Goal: Transaction & Acquisition: Purchase product/service

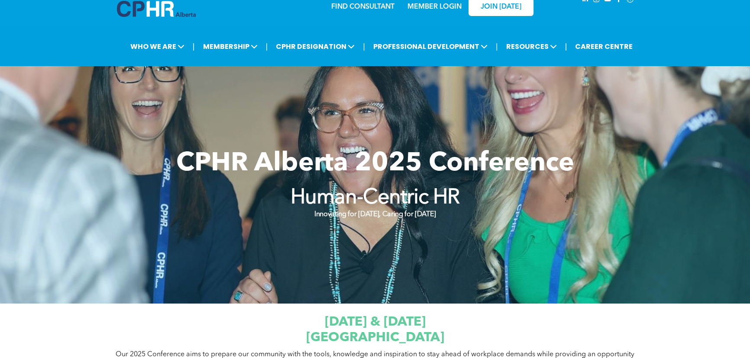
scroll to position [11, 0]
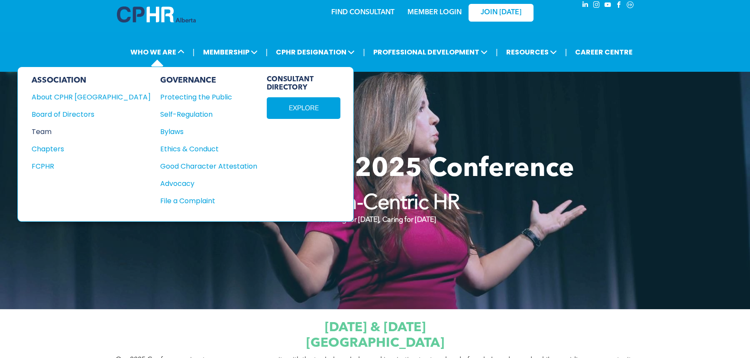
click at [57, 130] on div "Team" at bounding box center [85, 131] width 107 height 11
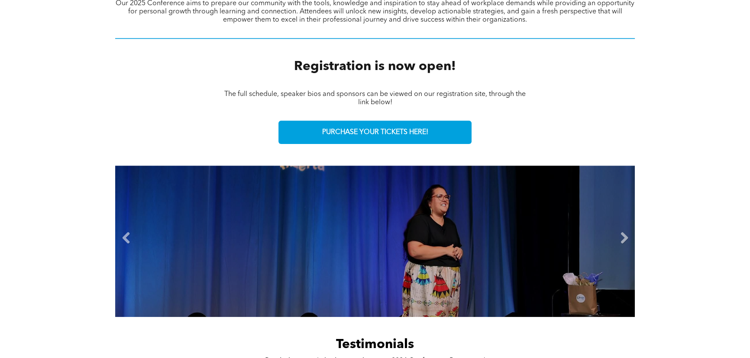
scroll to position [365, 0]
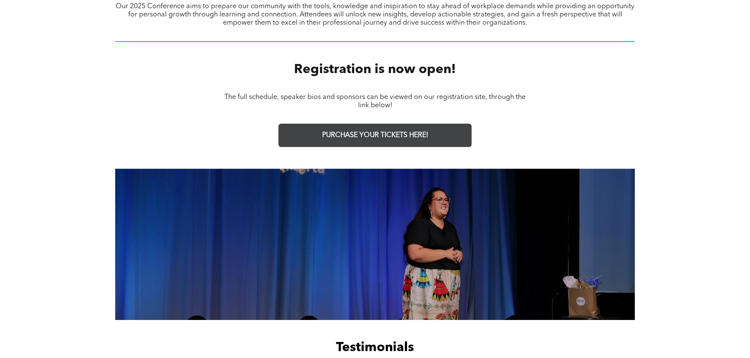
click at [375, 134] on span "PURCHASE YOUR TICKETS HERE!" at bounding box center [375, 136] width 106 height 8
